Goal: Task Accomplishment & Management: Use online tool/utility

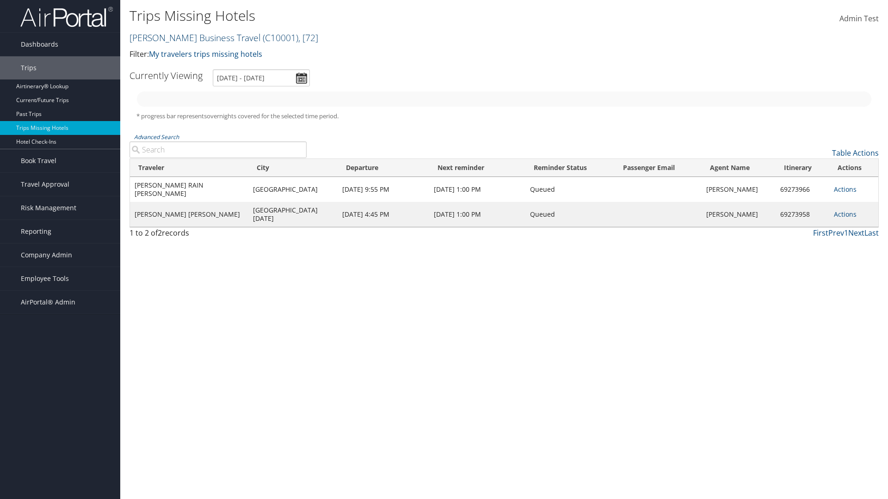
click at [191, 37] on link "Christopherson Business Travel ( C10001 ) , [ 72 ]" at bounding box center [223, 37] width 189 height 12
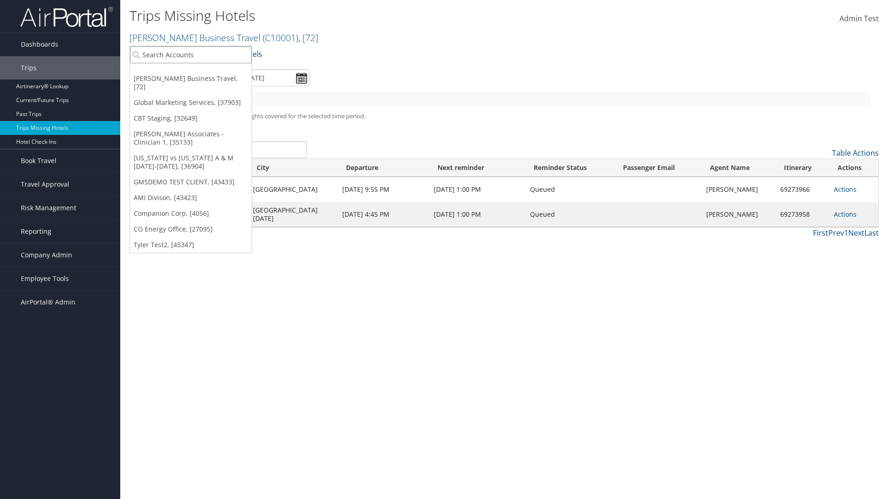
click at [191, 55] on input "search" at bounding box center [191, 54] width 122 height 17
type input "[PERSON_NAME] Business Travel"
click at [203, 80] on div "Account" at bounding box center [204, 80] width 158 height 8
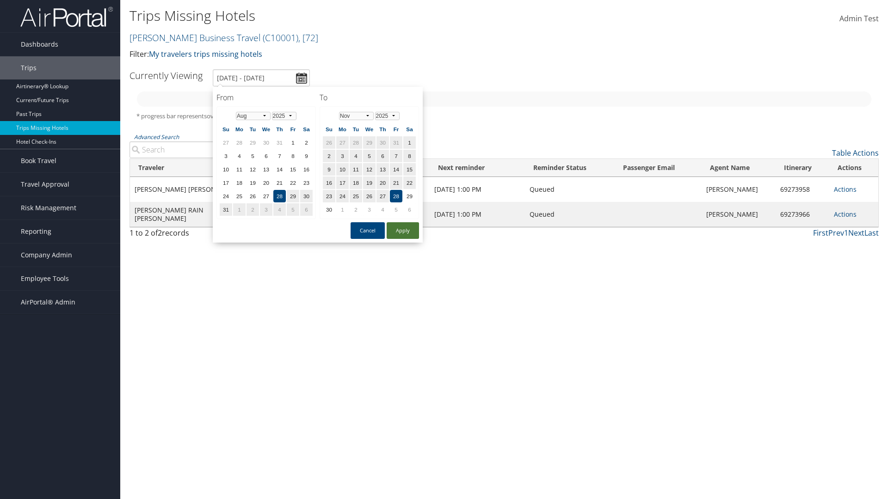
click at [403, 231] on button "Apply" at bounding box center [403, 230] width 32 height 17
type input "[DATE] - [DATE]"
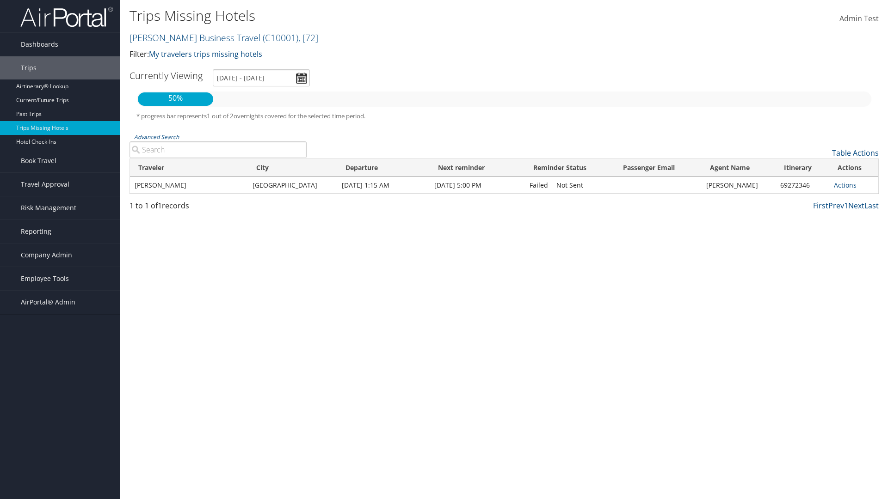
click at [218, 150] on input "Advanced Search" at bounding box center [217, 150] width 177 height 17
type input "[PERSON_NAME]"
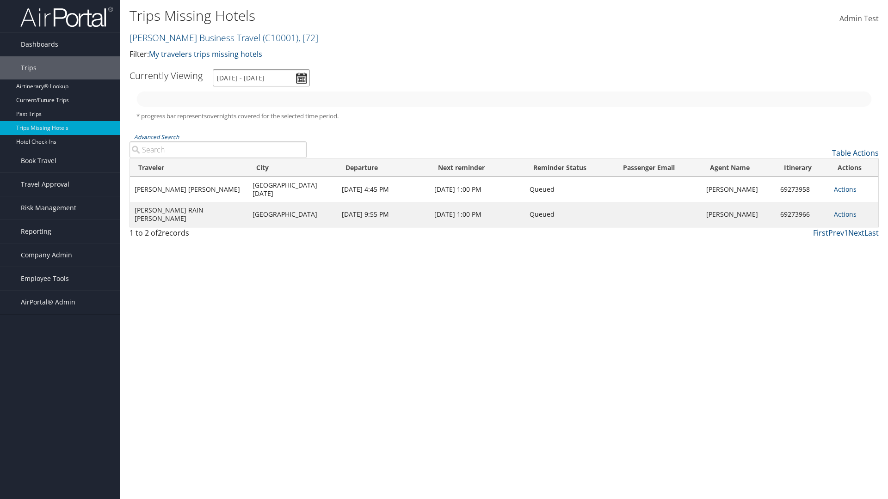
click at [261, 78] on input "[DATE] - [DATE]" at bounding box center [261, 77] width 97 height 17
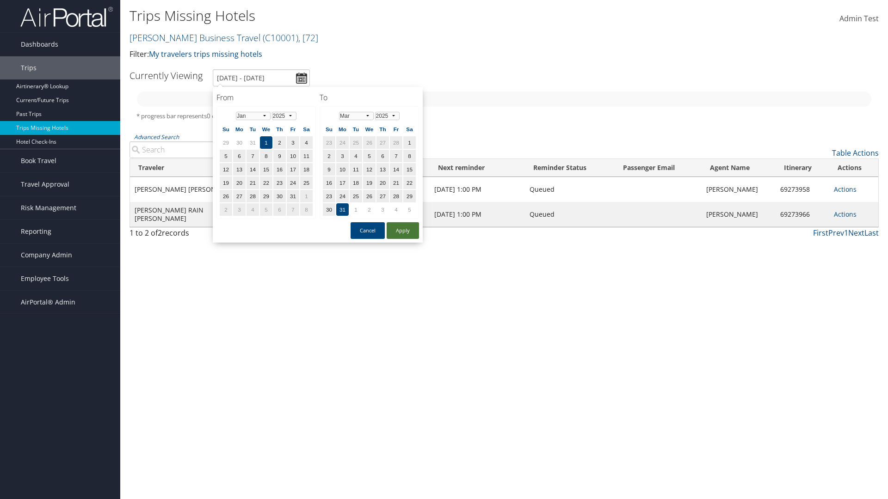
click at [403, 231] on button "Apply" at bounding box center [403, 230] width 32 height 17
type input "[DATE] - [DATE]"
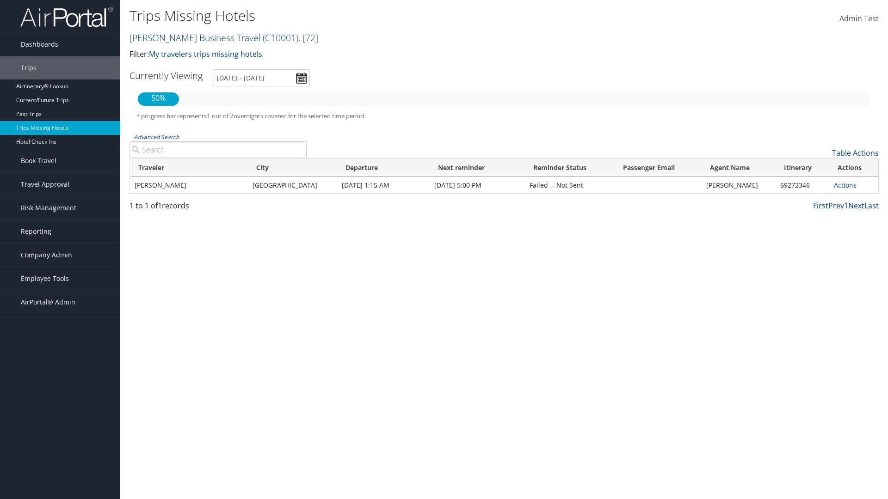
click at [218, 150] on input "Advanced Search" at bounding box center [217, 150] width 177 height 17
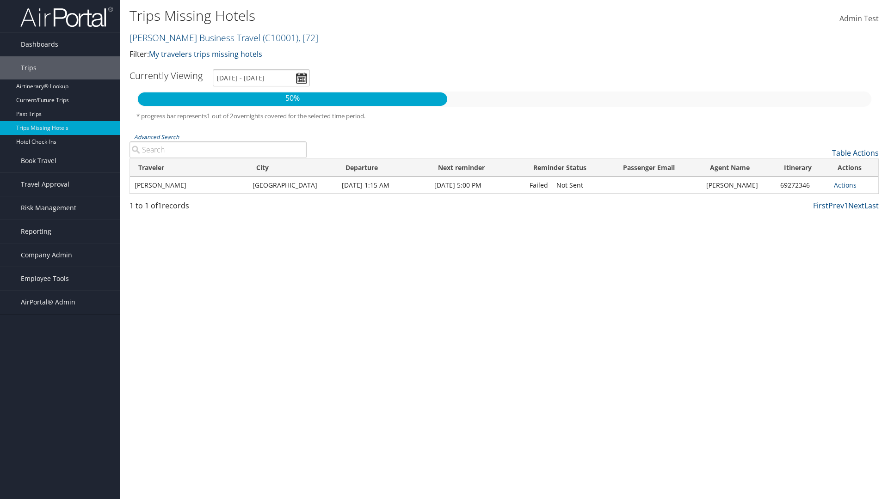
type input "[GEOGRAPHIC_DATA]"
